Goal: Task Accomplishment & Management: Complete application form

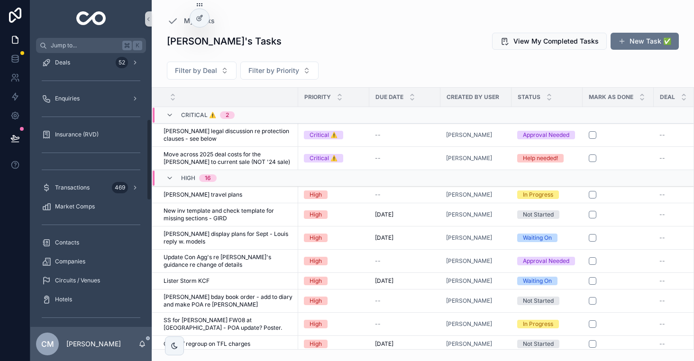
scroll to position [317, 0]
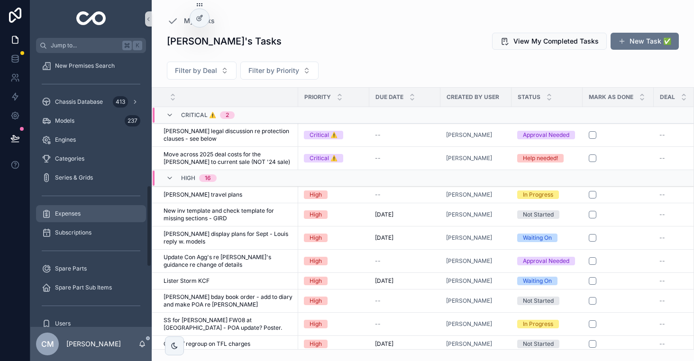
click at [82, 215] on div "Expenses" at bounding box center [91, 213] width 99 height 15
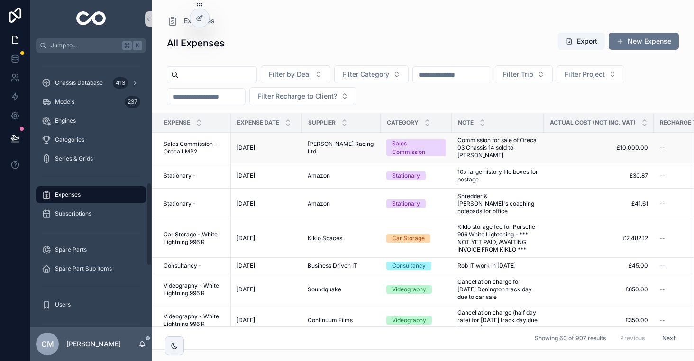
scroll to position [424, 0]
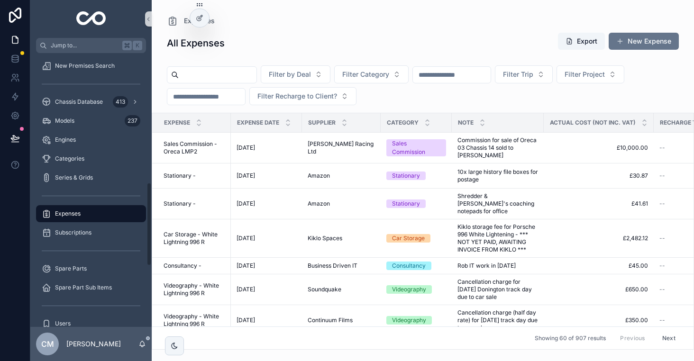
click at [221, 73] on input "scrollable content" at bounding box center [218, 74] width 78 height 13
type input "******"
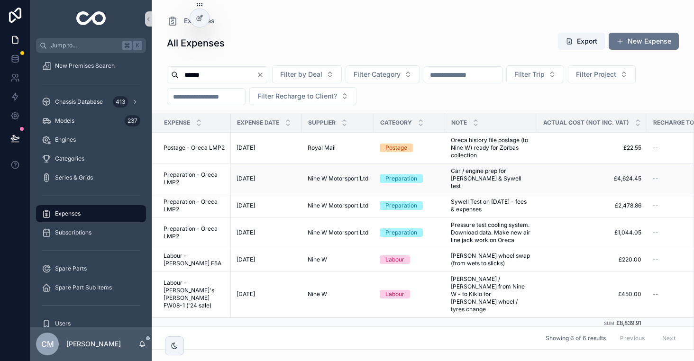
click at [333, 175] on span "Nine W Motorsport Ltd" at bounding box center [338, 179] width 61 height 8
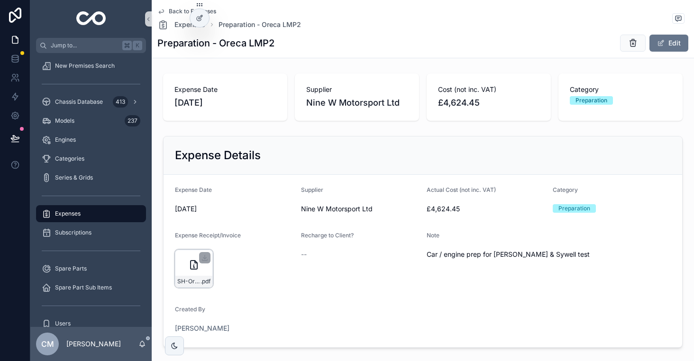
click at [182, 274] on div "SH-Oreca-July-2025 .pdf" at bounding box center [194, 269] width 38 height 38
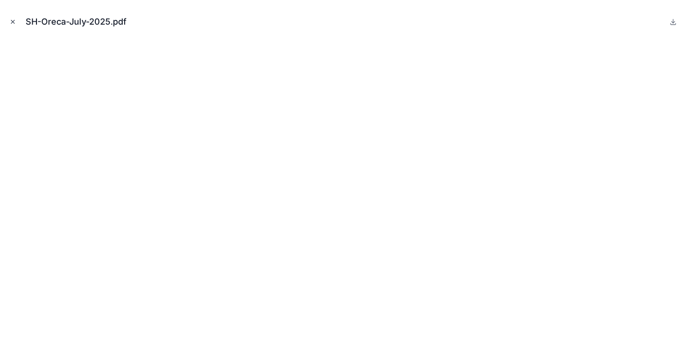
click at [16, 23] on button "Close modal" at bounding box center [13, 22] width 10 height 10
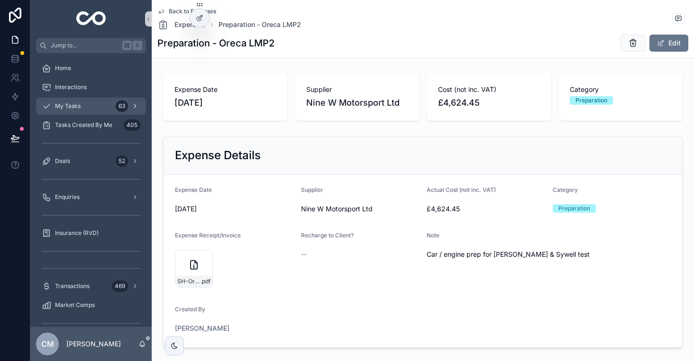
click at [84, 104] on div "My Tasks 63" at bounding box center [91, 106] width 99 height 15
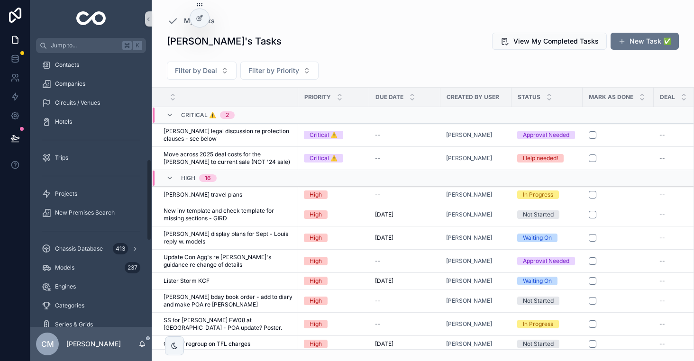
scroll to position [400, 0]
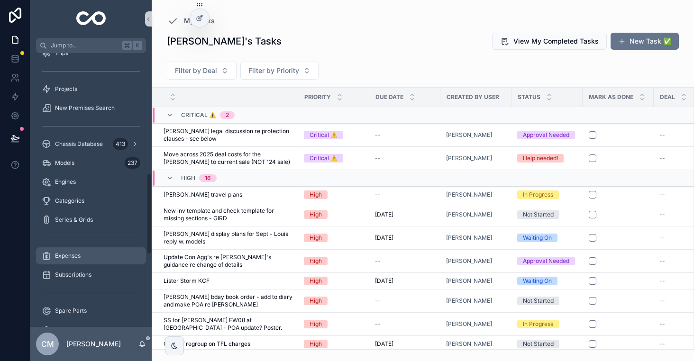
click at [71, 256] on span "Expenses" at bounding box center [68, 256] width 26 height 8
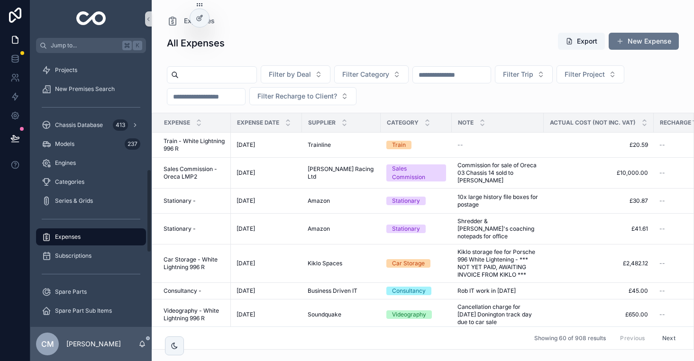
scroll to position [381, 0]
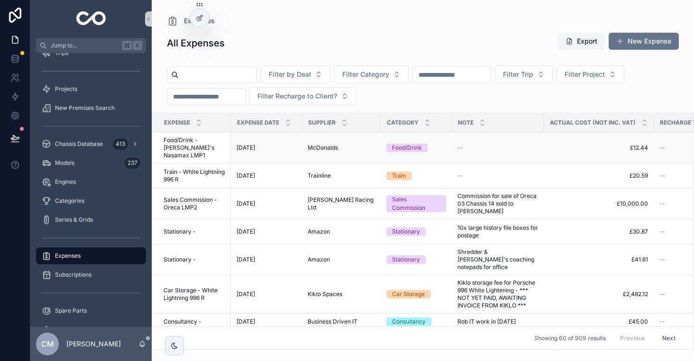
click at [177, 141] on span "Food/Drink - [PERSON_NAME]'s Nasamax LMP1" at bounding box center [195, 148] width 62 height 23
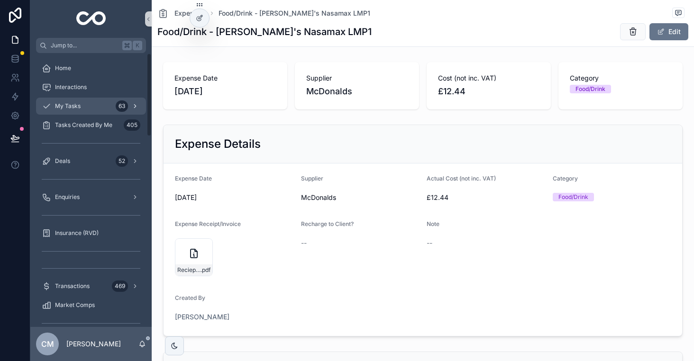
click at [77, 103] on span "My Tasks" at bounding box center [68, 106] width 26 height 8
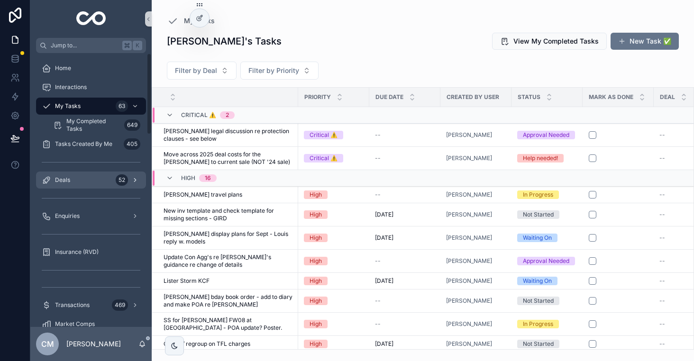
click at [79, 176] on div "Deals 52" at bounding box center [91, 180] width 99 height 15
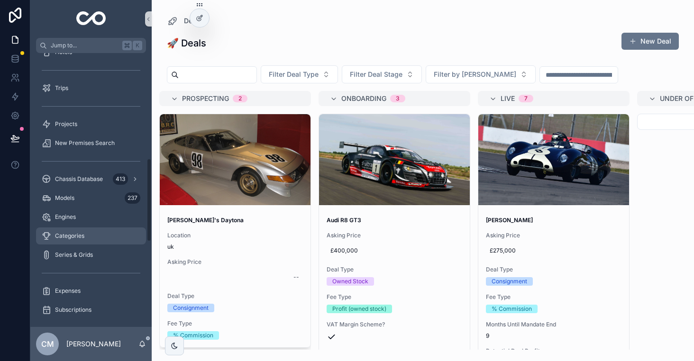
scroll to position [343, 0]
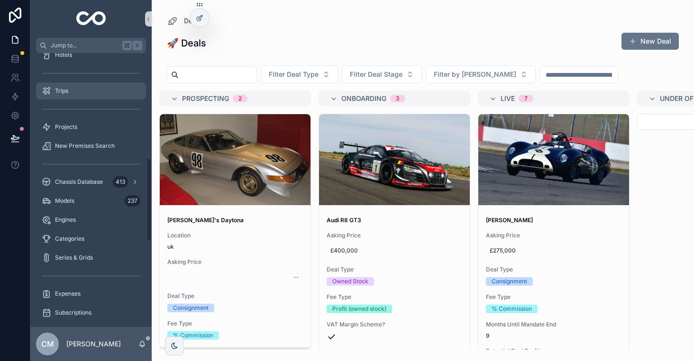
click at [56, 89] on span "Trips" at bounding box center [61, 91] width 13 height 8
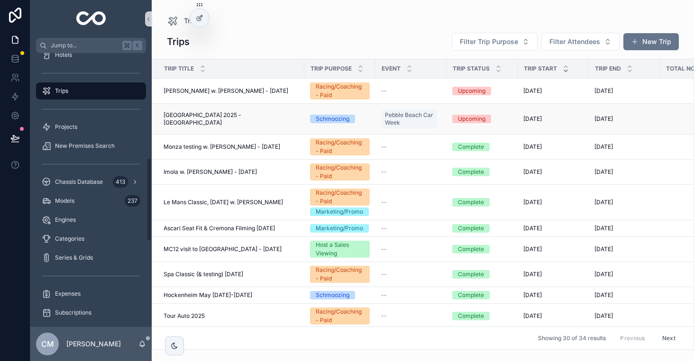
click at [196, 124] on td "[GEOGRAPHIC_DATA] 2025 - [GEOGRAPHIC_DATA] [GEOGRAPHIC_DATA] 2025 - [GEOGRAPHIC…" at bounding box center [228, 119] width 152 height 31
click at [196, 116] on span "[GEOGRAPHIC_DATA] 2025 - [GEOGRAPHIC_DATA]" at bounding box center [231, 118] width 135 height 15
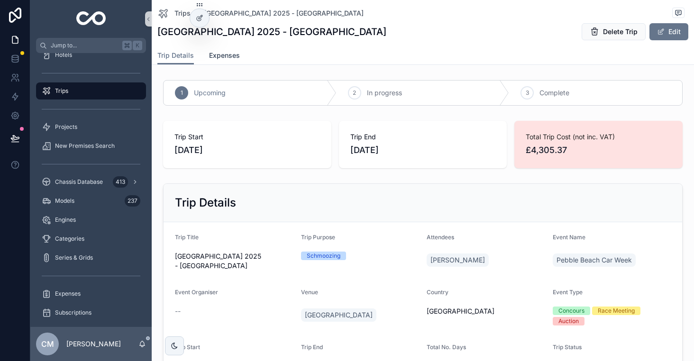
click at [229, 55] on span "Expenses" at bounding box center [224, 55] width 31 height 9
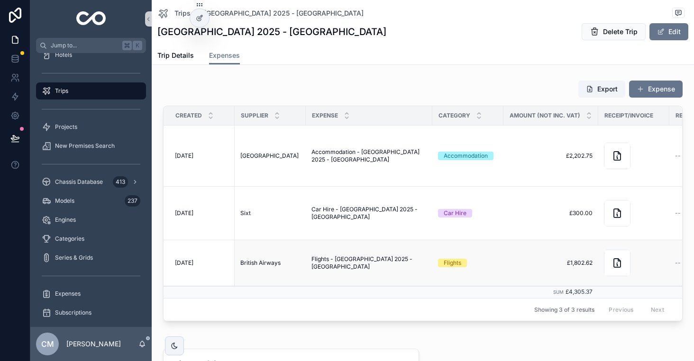
click at [257, 259] on span "British Airways" at bounding box center [260, 263] width 40 height 8
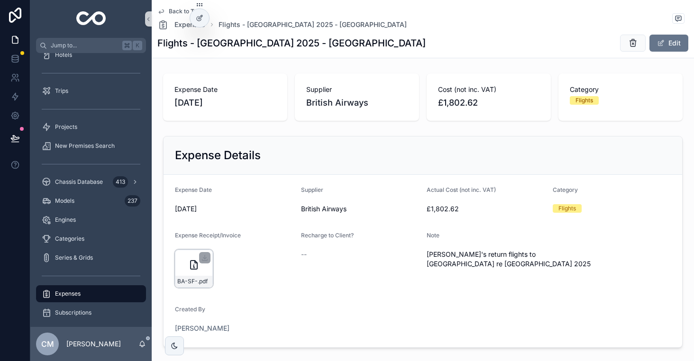
click at [188, 268] on div "BA-SF- .pdf" at bounding box center [194, 269] width 38 height 38
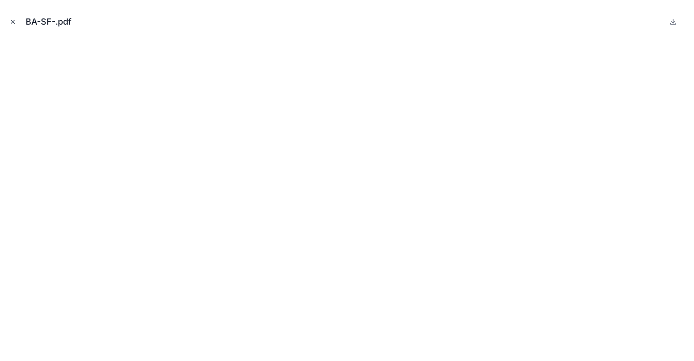
click at [9, 20] on icon "Close modal" at bounding box center [12, 21] width 7 height 7
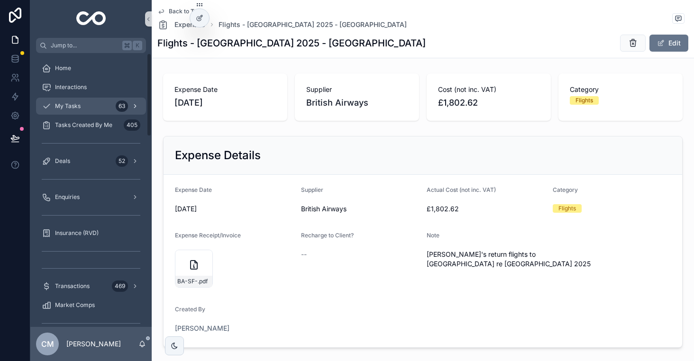
click at [75, 100] on div "My Tasks 63" at bounding box center [91, 106] width 99 height 15
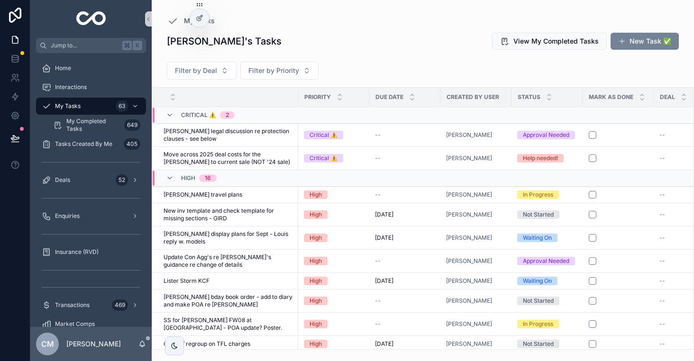
click at [639, 43] on button "New Task ✅" at bounding box center [645, 41] width 68 height 17
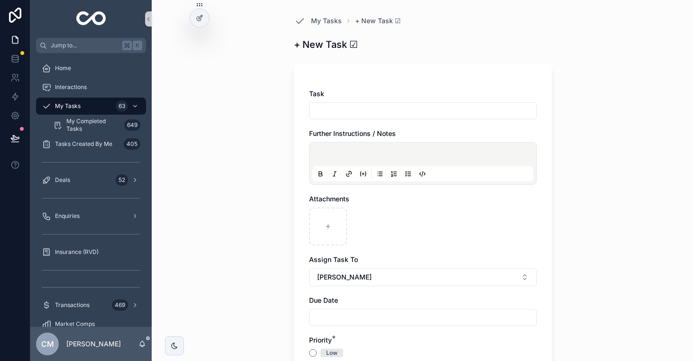
click at [355, 120] on div "Task Further Instructions / Notes Attachments Assign Task To [PERSON_NAME] Due …" at bounding box center [423, 249] width 228 height 321
click at [356, 113] on input "scrollable content" at bounding box center [423, 110] width 227 height 13
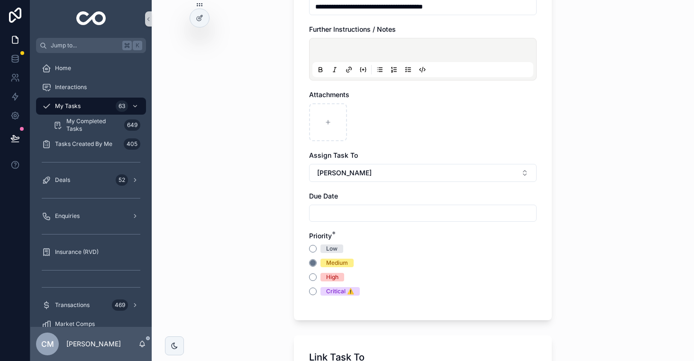
scroll to position [122, 0]
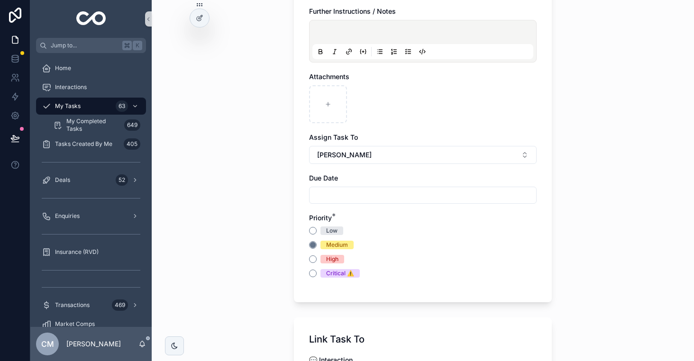
type input "**********"
click at [314, 263] on button "High" at bounding box center [313, 260] width 8 height 8
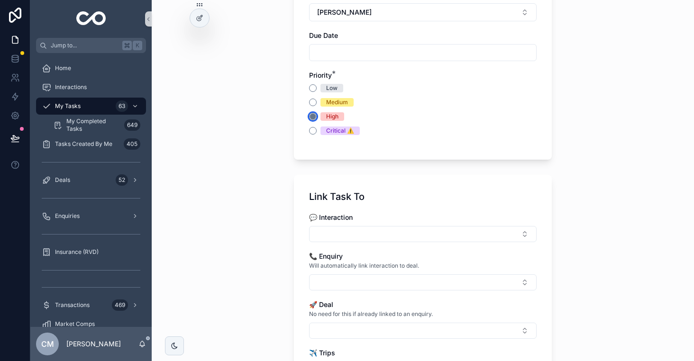
scroll to position [477, 0]
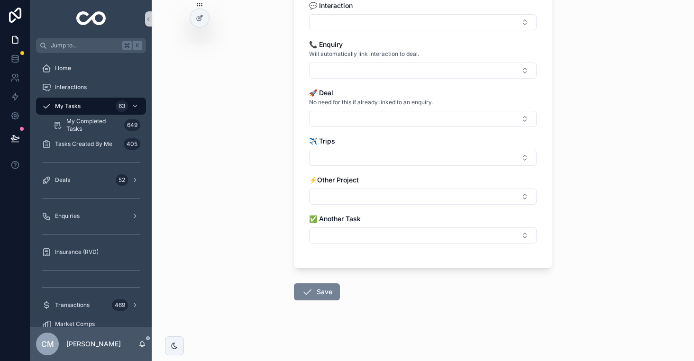
click at [314, 288] on button "Save" at bounding box center [317, 292] width 46 height 17
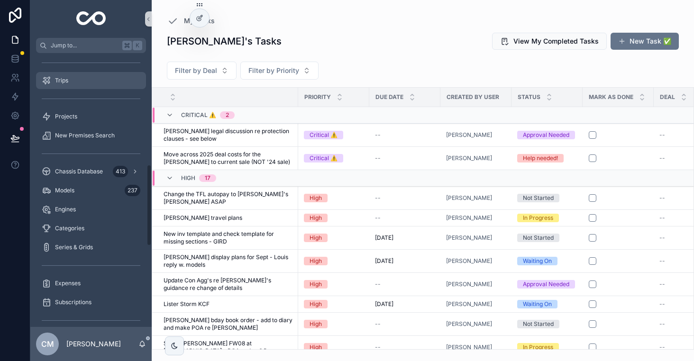
click at [65, 87] on div "Trips" at bounding box center [91, 80] width 99 height 15
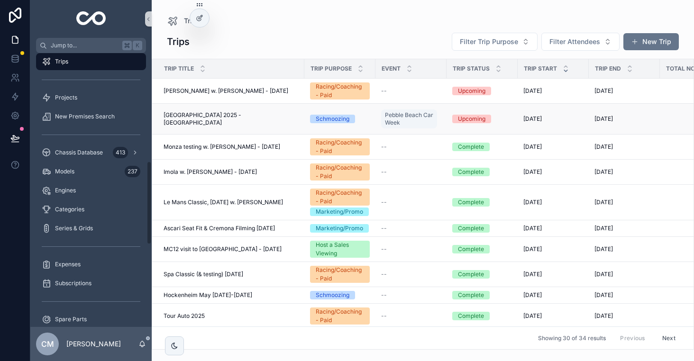
scroll to position [354, 0]
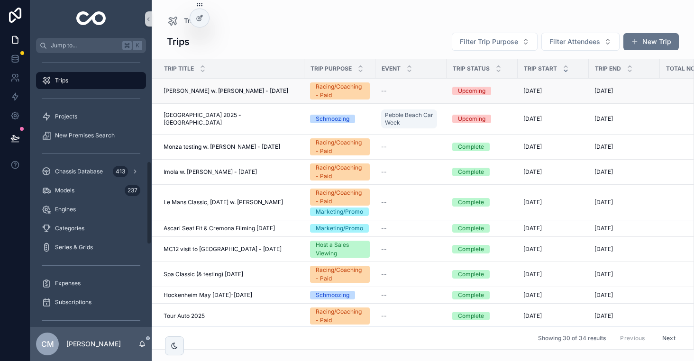
click at [228, 88] on span "[PERSON_NAME] w. [PERSON_NAME] - [DATE]" at bounding box center [226, 91] width 125 height 8
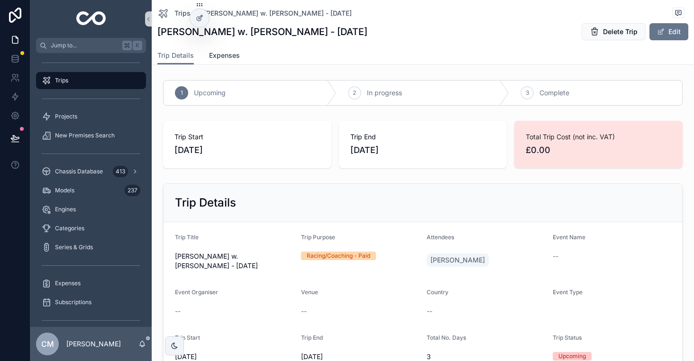
click at [222, 53] on span "Expenses" at bounding box center [224, 55] width 31 height 9
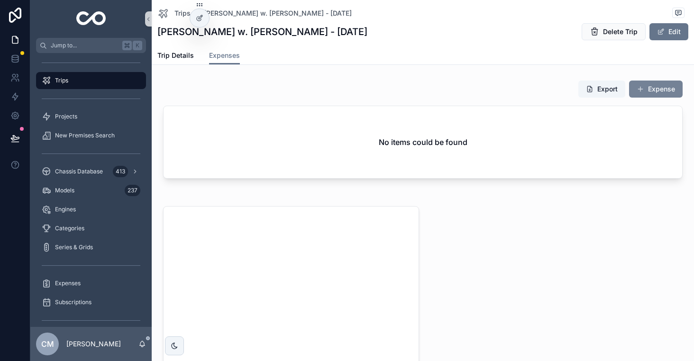
click at [643, 85] on span "scrollable content" at bounding box center [641, 89] width 8 height 8
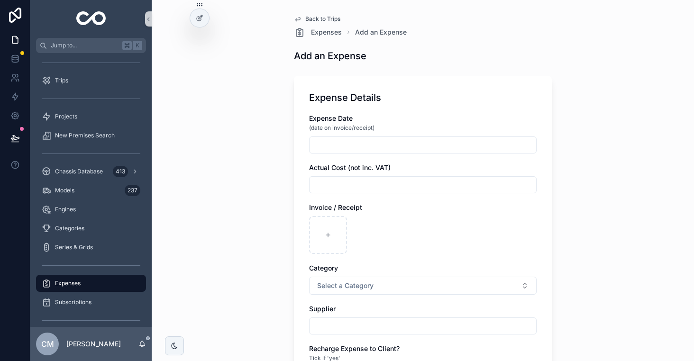
click at [390, 149] on input "scrollable content" at bounding box center [423, 145] width 227 height 13
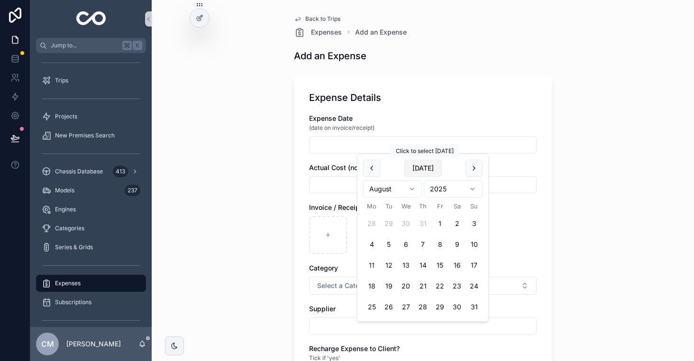
click at [424, 171] on button "[DATE]" at bounding box center [423, 168] width 37 height 17
type input "**********"
click at [349, 189] on input "scrollable content" at bounding box center [423, 184] width 227 height 13
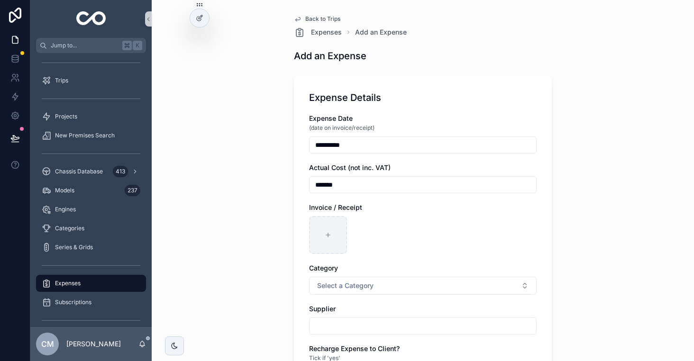
type input "*******"
click at [324, 228] on div "scrollable content" at bounding box center [328, 235] width 38 height 38
type input "**********"
click at [361, 284] on span "Select a Category" at bounding box center [345, 285] width 56 height 9
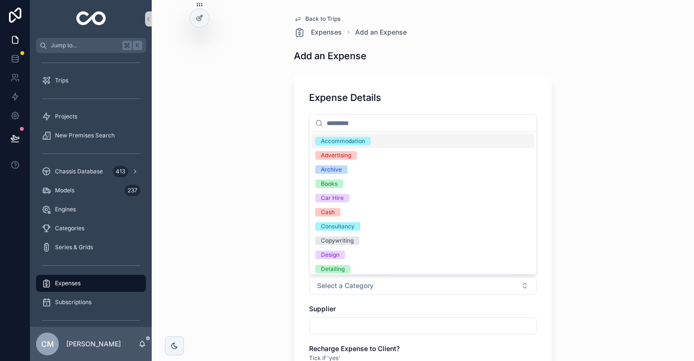
click at [351, 143] on div "Accommodation" at bounding box center [343, 141] width 44 height 9
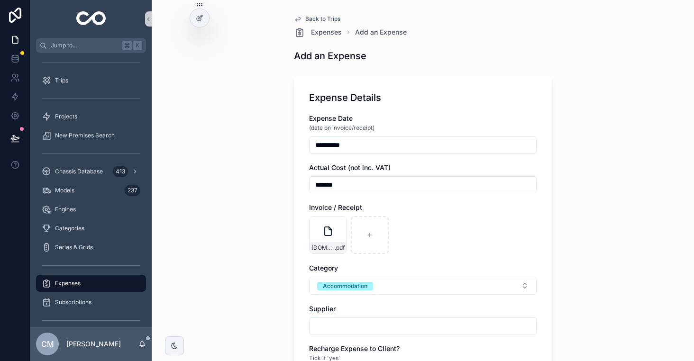
click at [259, 261] on div "**********" at bounding box center [423, 180] width 543 height 361
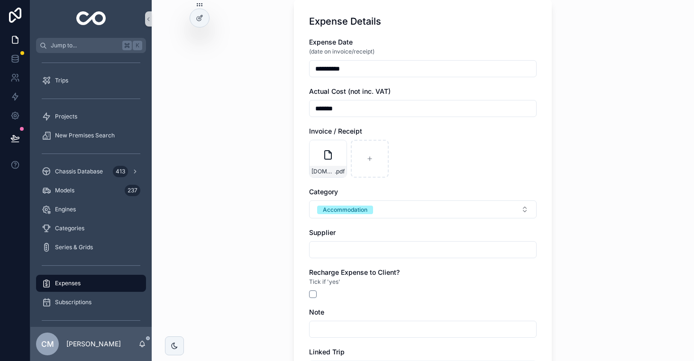
scroll to position [96, 0]
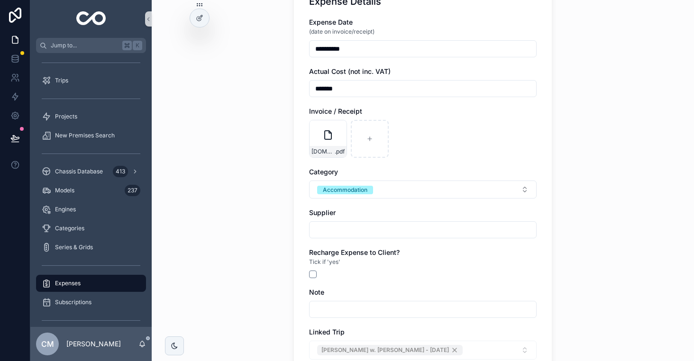
click at [350, 229] on input "scrollable content" at bounding box center [423, 229] width 227 height 13
type input "*"
type input "**********"
click at [316, 275] on button "scrollable content" at bounding box center [313, 275] width 8 height 8
click at [335, 309] on input "scrollable content" at bounding box center [423, 309] width 227 height 13
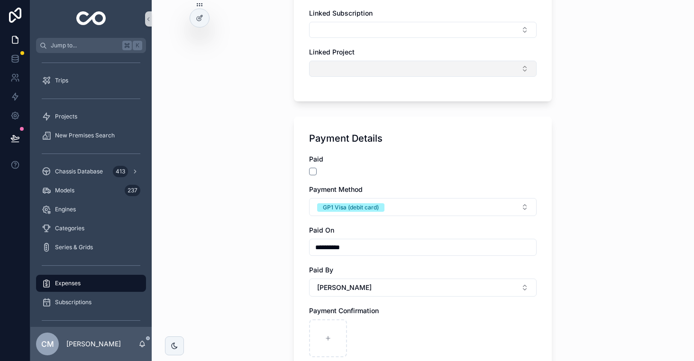
scroll to position [521, 0]
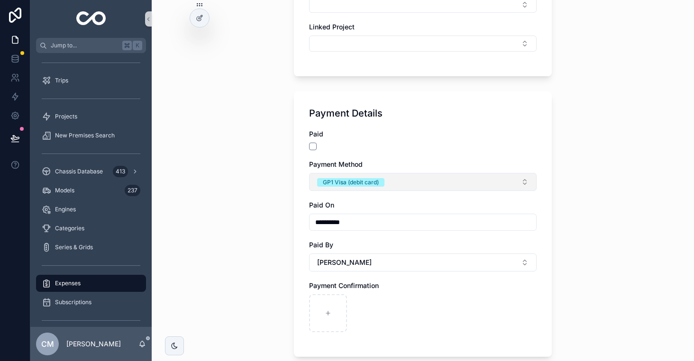
type input "**********"
click at [341, 184] on div "GP1 Visa (debit card)" at bounding box center [351, 182] width 56 height 9
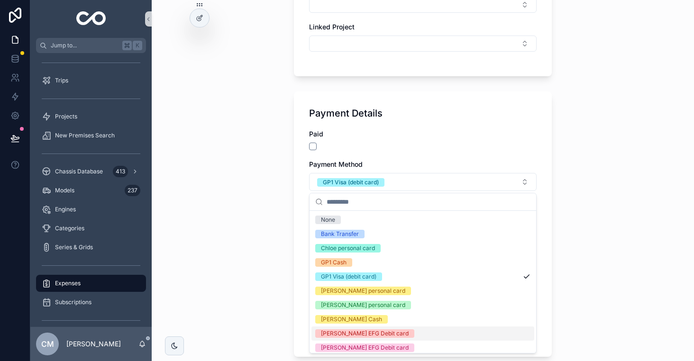
click at [361, 333] on div "[PERSON_NAME] EFG Debit card" at bounding box center [365, 334] width 88 height 9
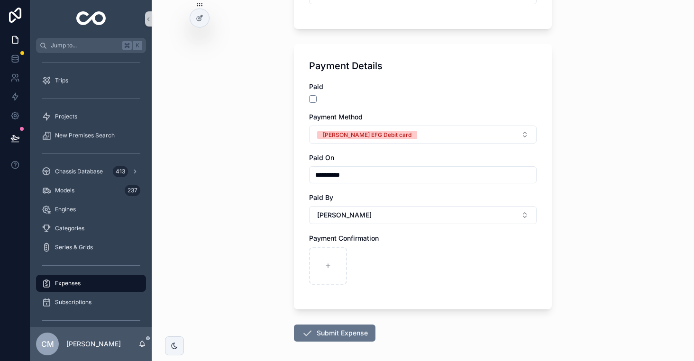
scroll to position [569, 0]
click at [337, 176] on input "**********" at bounding box center [423, 174] width 227 height 13
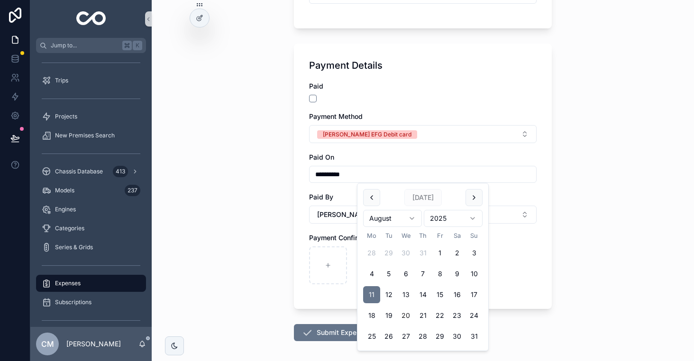
click at [408, 318] on button "20" at bounding box center [406, 315] width 17 height 17
type input "**********"
click at [269, 244] on div "**********" at bounding box center [423, 180] width 543 height 361
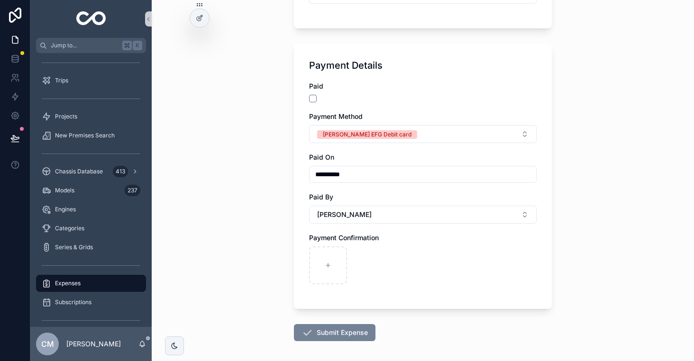
click at [333, 332] on button "Submit Expense" at bounding box center [335, 332] width 82 height 17
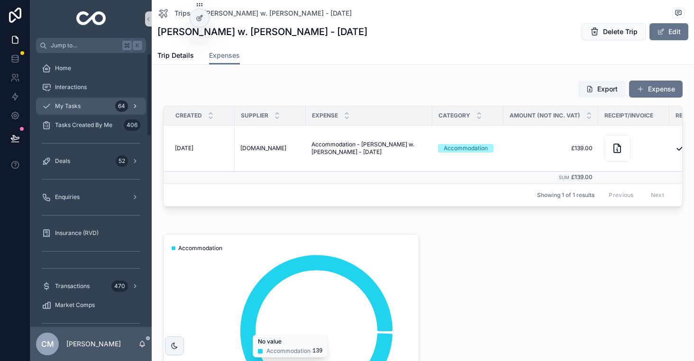
click at [88, 103] on div "My Tasks 64" at bounding box center [91, 106] width 99 height 15
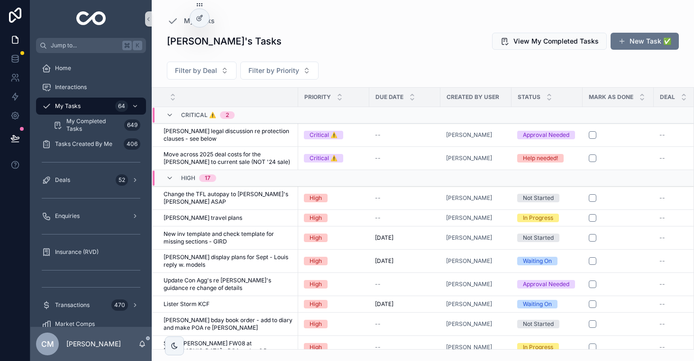
click at [508, 18] on div "My Tasks" at bounding box center [423, 20] width 512 height 11
